Goal: Check status: Check status

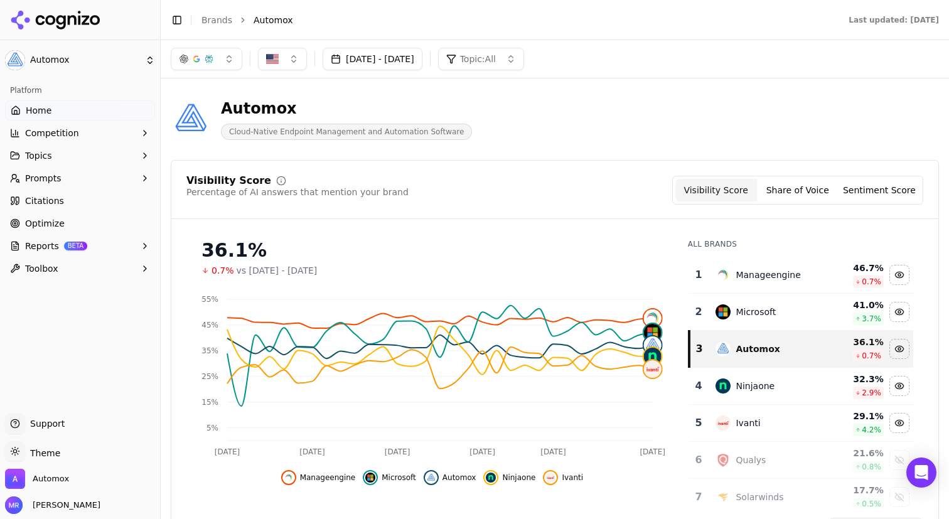
click at [422, 58] on button "[DATE] - [DATE]" at bounding box center [373, 59] width 100 height 23
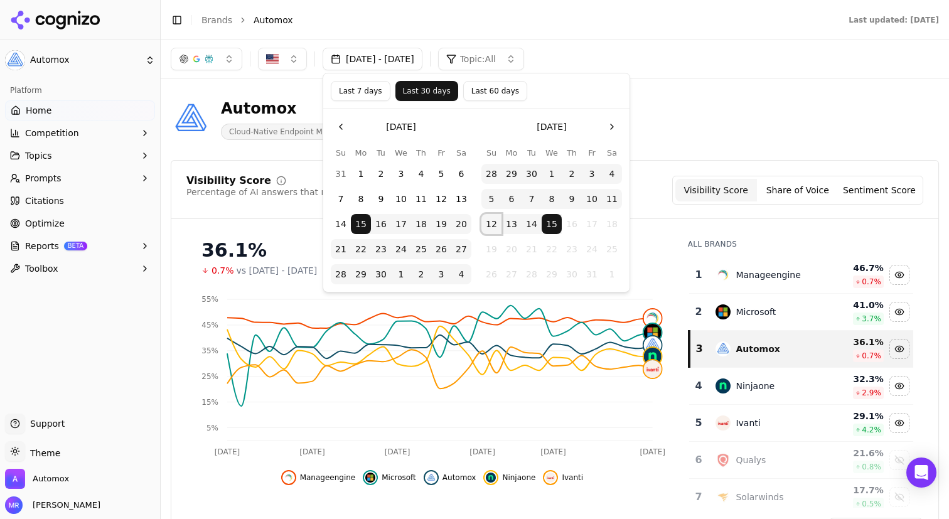
click at [494, 225] on button "12" at bounding box center [491, 224] width 20 height 20
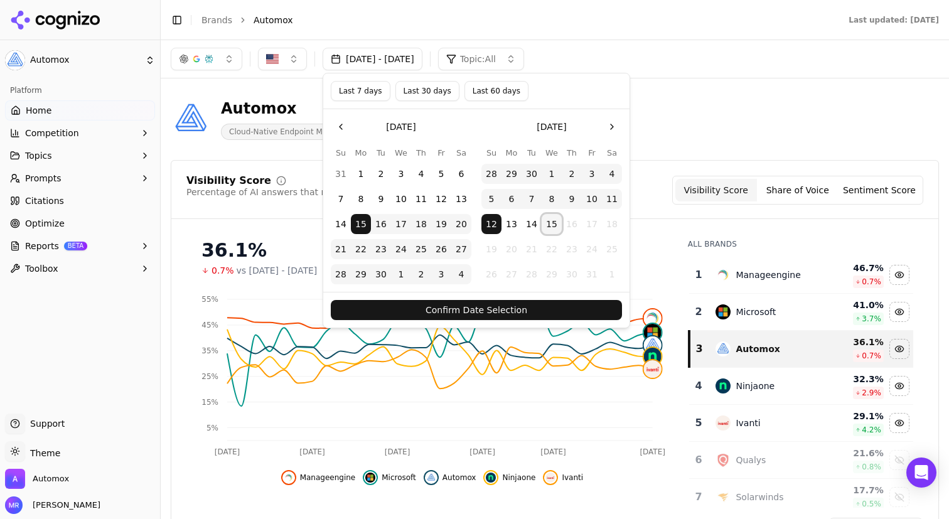
click at [553, 231] on button "15" at bounding box center [552, 224] width 20 height 20
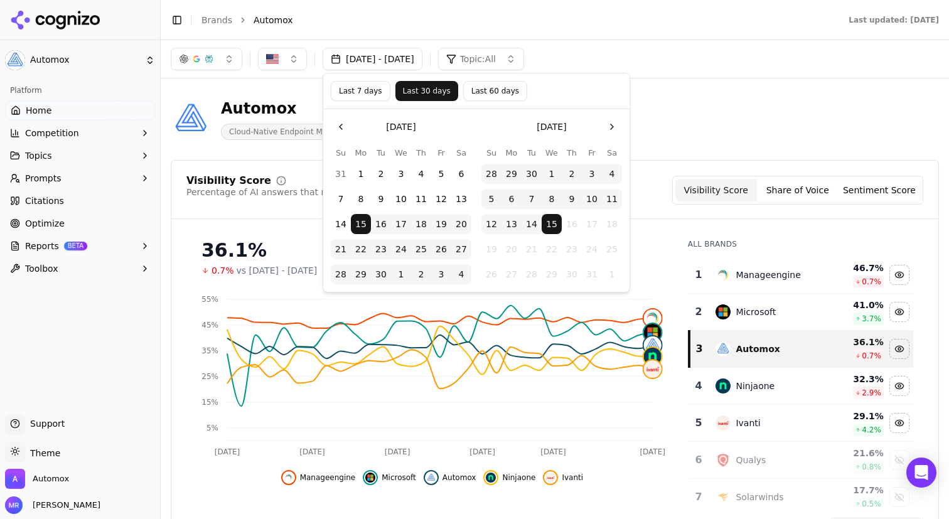
click at [378, 92] on button "Last 7 days" at bounding box center [361, 91] width 60 height 20
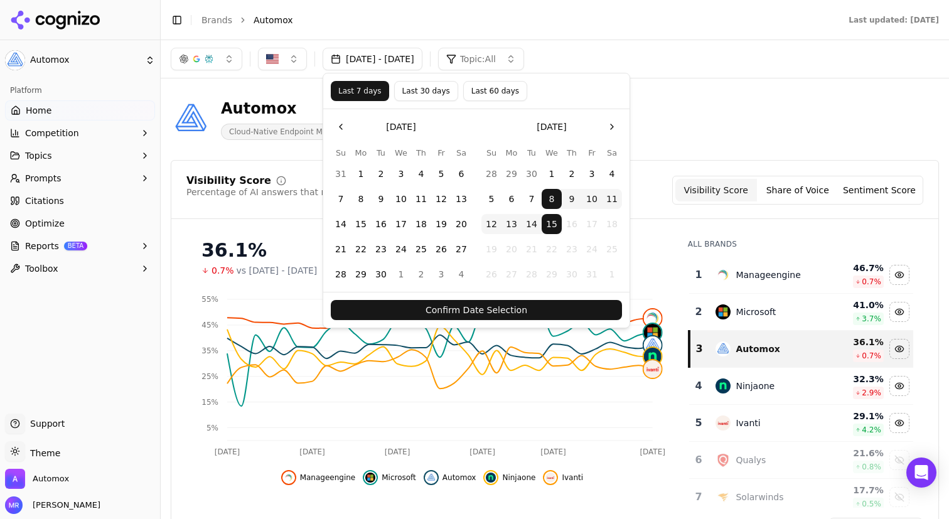
click at [493, 225] on button "12" at bounding box center [491, 224] width 20 height 20
click at [553, 224] on button "15" at bounding box center [552, 224] width 20 height 20
click at [538, 309] on button "Confirm Date Selection" at bounding box center [476, 310] width 291 height 20
